Goal: Use online tool/utility: Utilize a website feature to perform a specific function

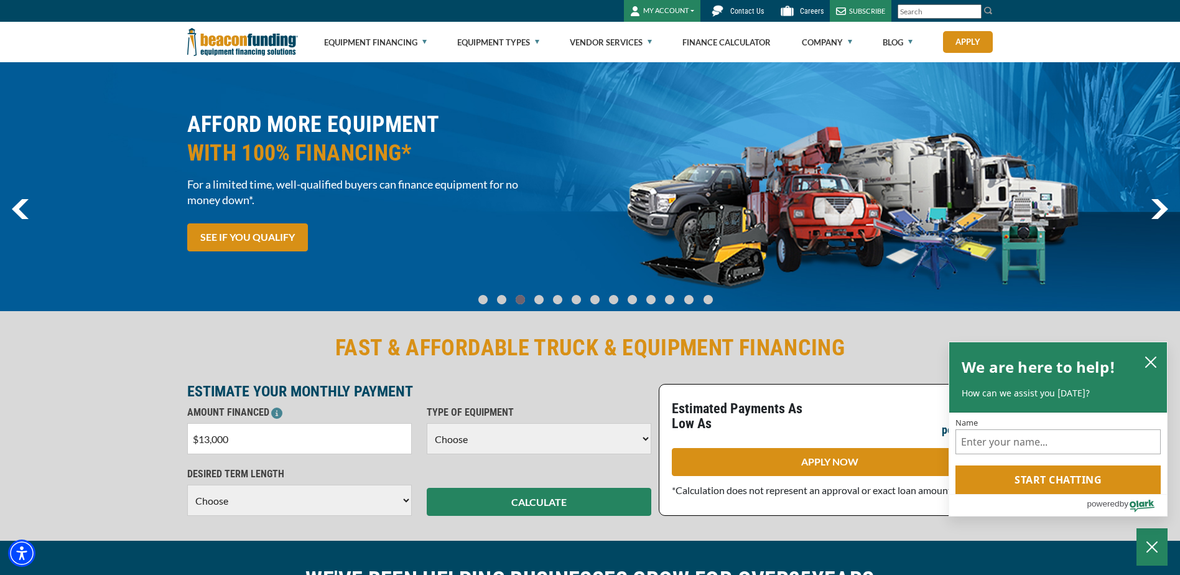
type input "$130,000"
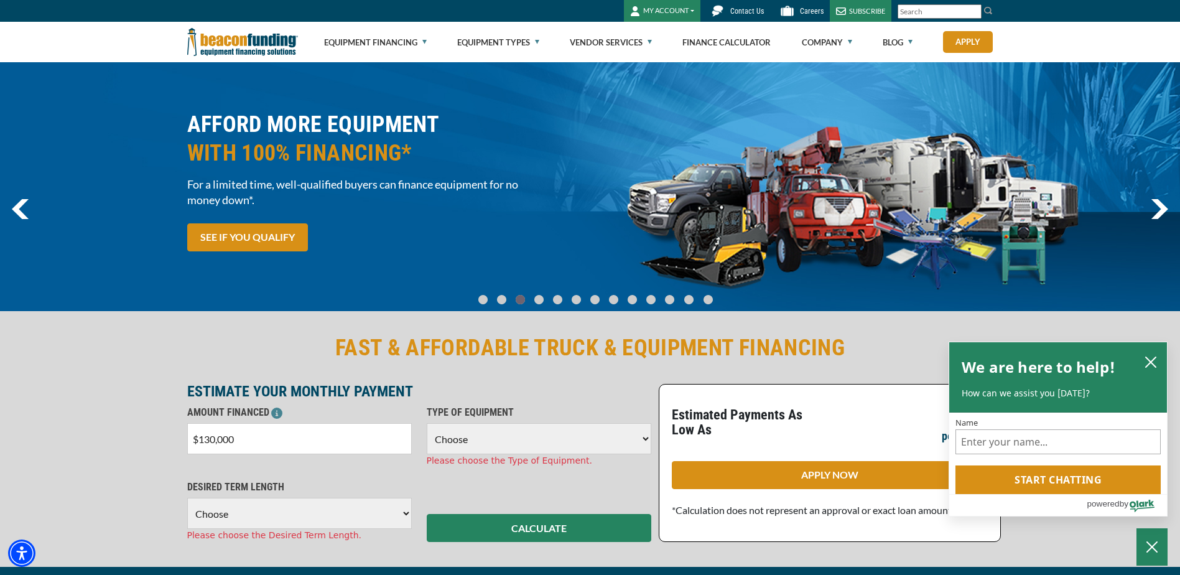
click at [499, 434] on select "Choose Backhoe Boom/Bucket Truck Chipper Commercial Mower Crane DTG/DTF Printin…" at bounding box center [539, 438] width 225 height 31
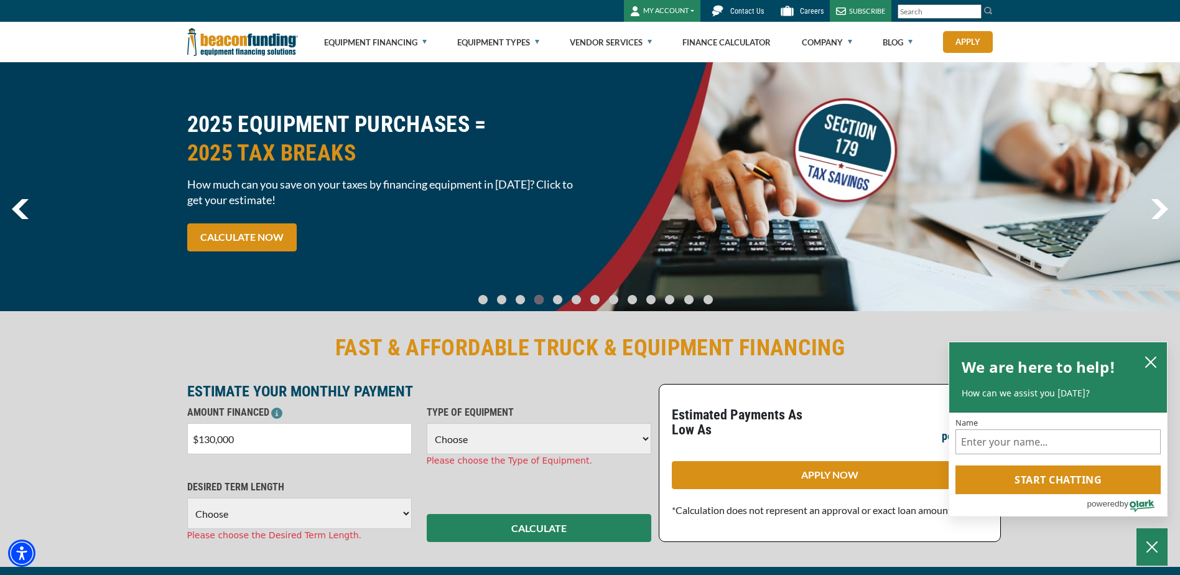
select select "13"
click at [427, 423] on select "Choose Backhoe Boom/Bucket Truck Chipper Commercial Mower Crane DTG/DTF Printin…" at bounding box center [539, 438] width 225 height 31
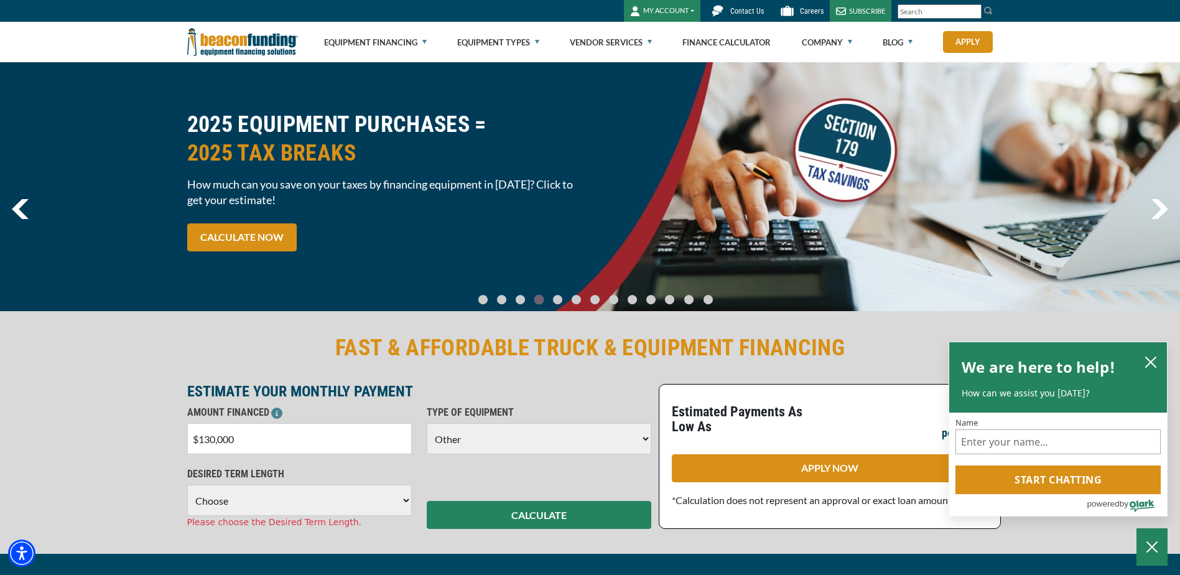
click at [314, 507] on select "Choose 36 Months 48 Months 60 Months 72 Months" at bounding box center [299, 500] width 225 height 31
select select "72"
click at [187, 485] on select "Choose 36 Months 48 Months 60 Months 72 Months" at bounding box center [299, 500] width 225 height 31
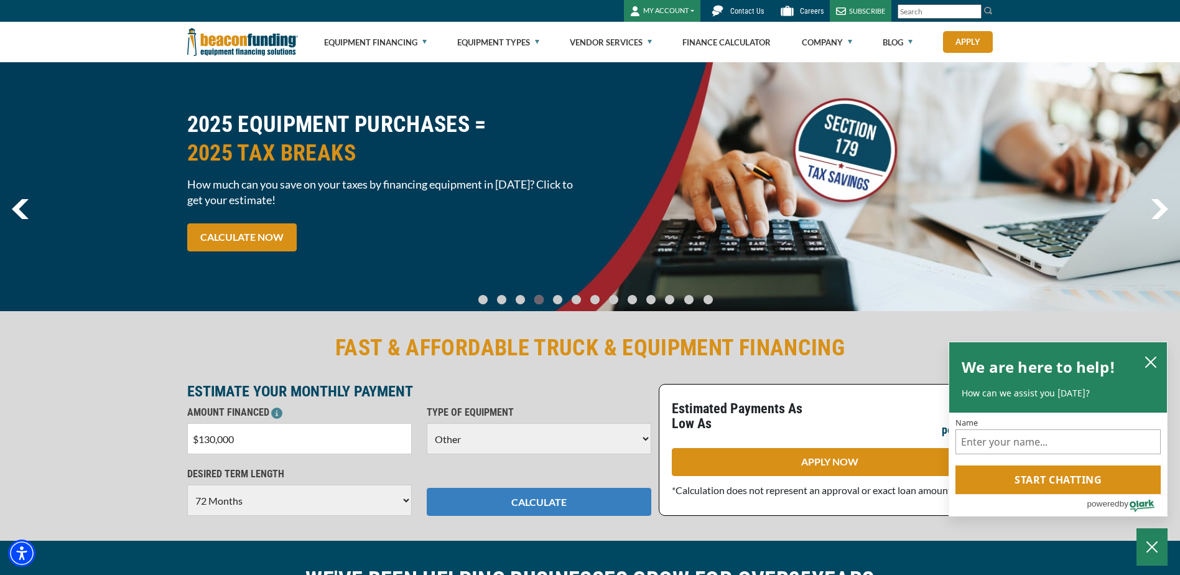
click at [477, 501] on button "CALCULATE" at bounding box center [539, 502] width 225 height 28
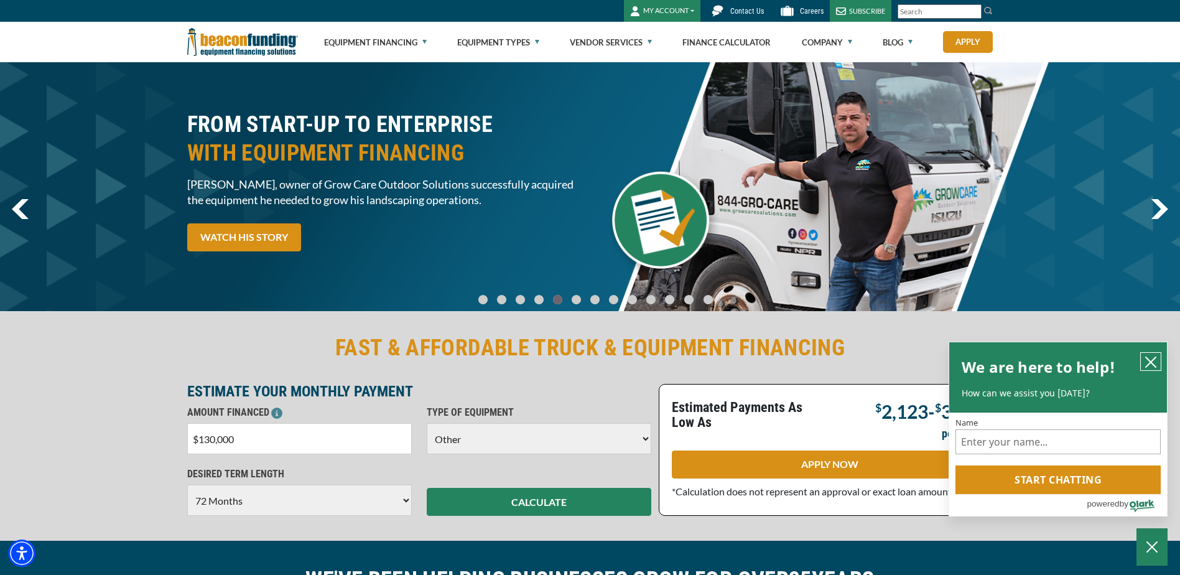
click at [1154, 359] on icon "close chatbox" at bounding box center [1151, 362] width 12 height 12
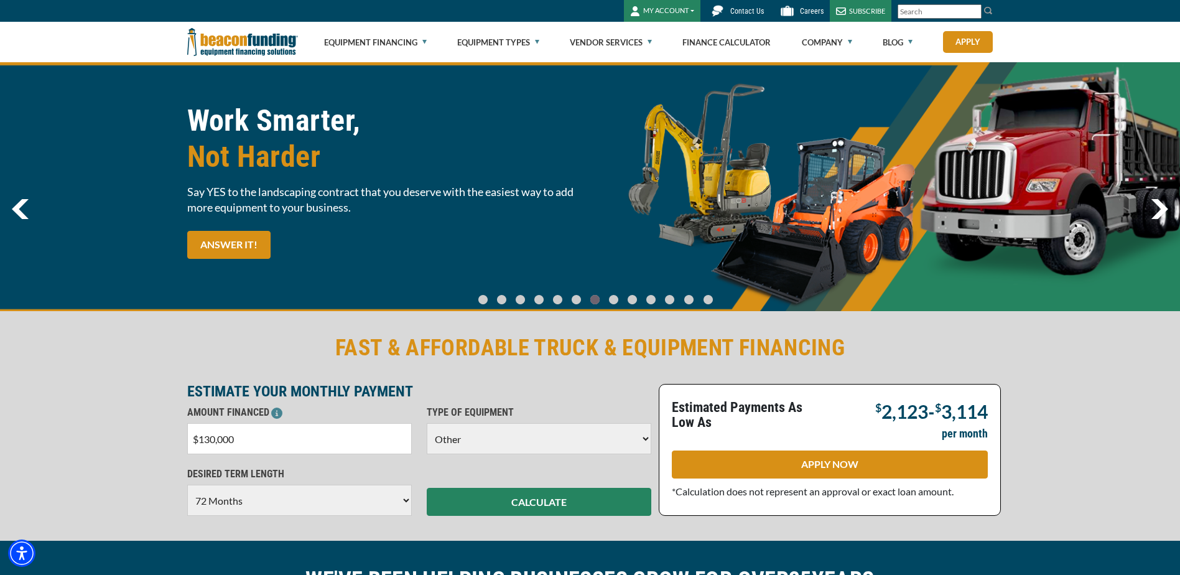
select select "13"
select select "72"
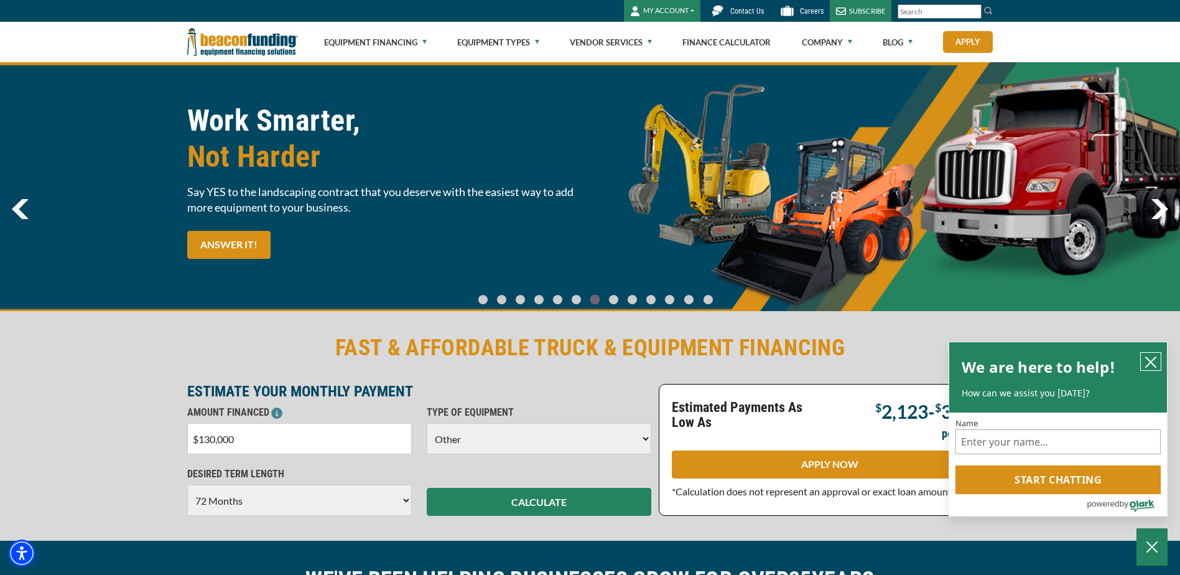
click at [1152, 356] on icon "close chatbox" at bounding box center [1151, 362] width 12 height 12
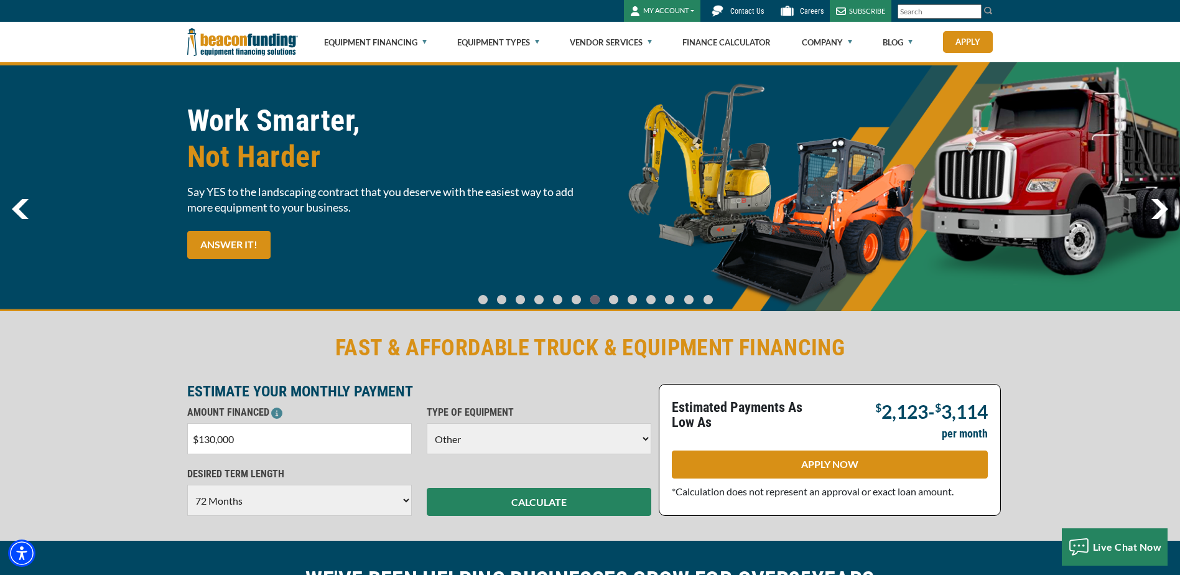
drag, startPoint x: 263, startPoint y: 436, endPoint x: 192, endPoint y: 437, distance: 70.9
click at [190, 437] on input "$130,000" at bounding box center [299, 438] width 225 height 31
type input "$120,000"
click at [554, 433] on select "Choose Backhoe Boom/Bucket Truck Chipper Commercial Mower Crane DTG/DTF Printin…" at bounding box center [539, 438] width 225 height 31
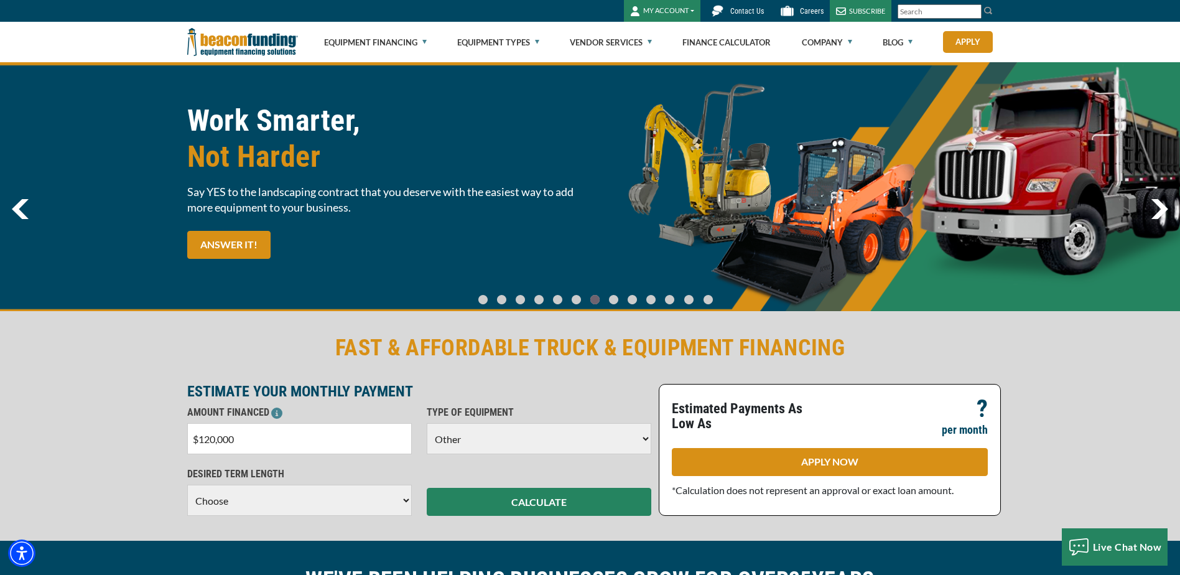
select select "5"
click at [427, 423] on select "Choose Backhoe Boom/Bucket Truck Chipper Commercial Mower Crane DTG/DTF Printin…" at bounding box center [539, 438] width 225 height 31
click at [324, 508] on select "Choose 36 Months 48 Months 60 Months 72 Months" at bounding box center [299, 500] width 225 height 31
select select "60"
click at [187, 485] on select "Choose 36 Months 48 Months 60 Months 72 Months" at bounding box center [299, 500] width 225 height 31
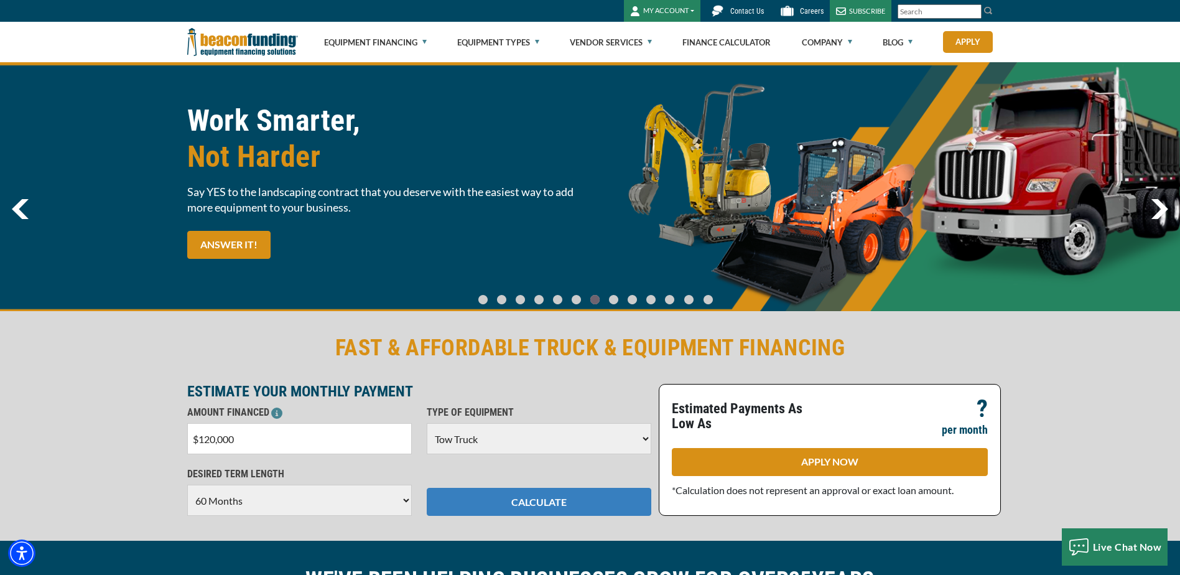
click at [527, 493] on button "CALCULATE" at bounding box center [539, 502] width 225 height 28
